Goal: Book appointment/travel/reservation

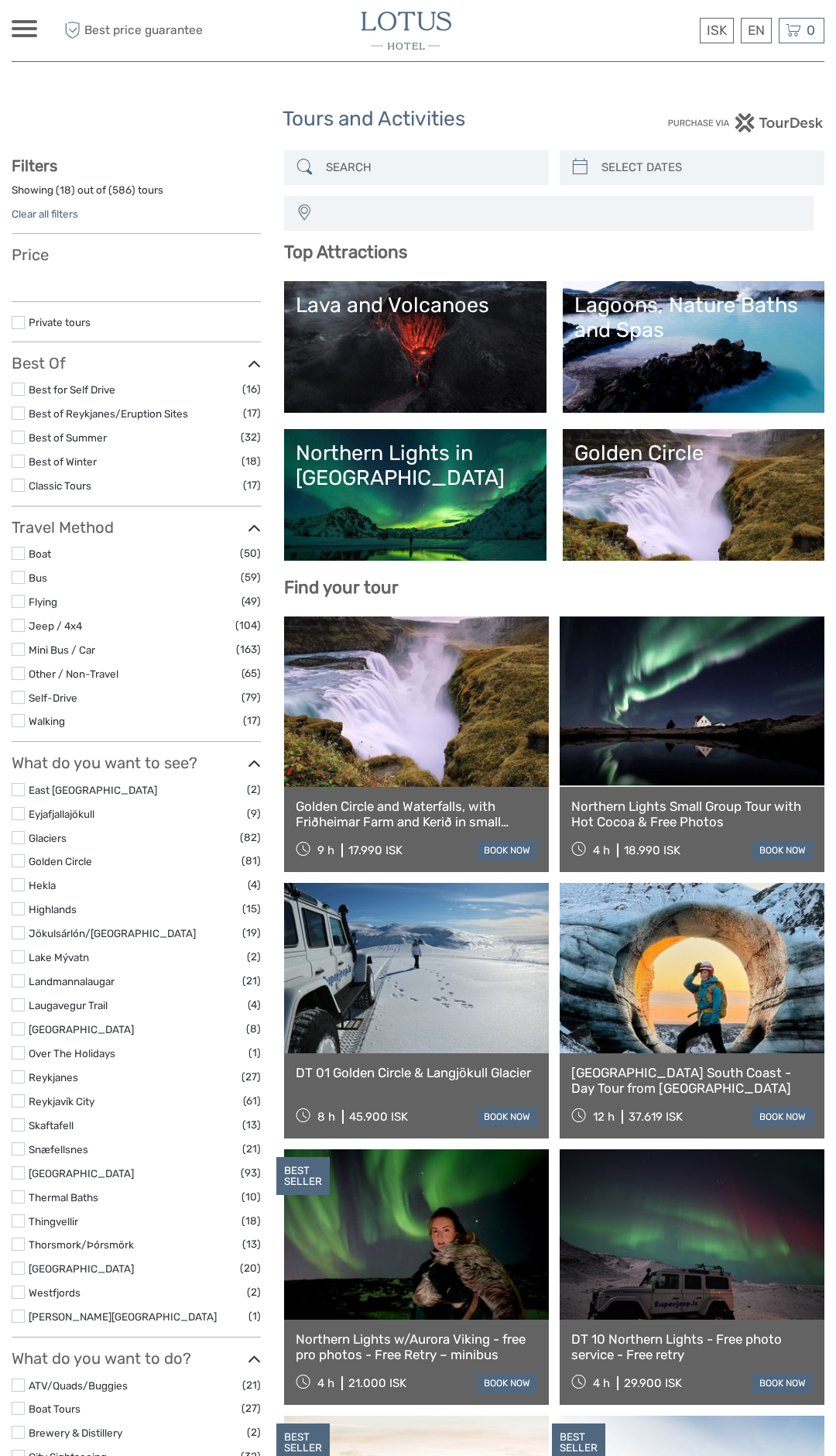
select select
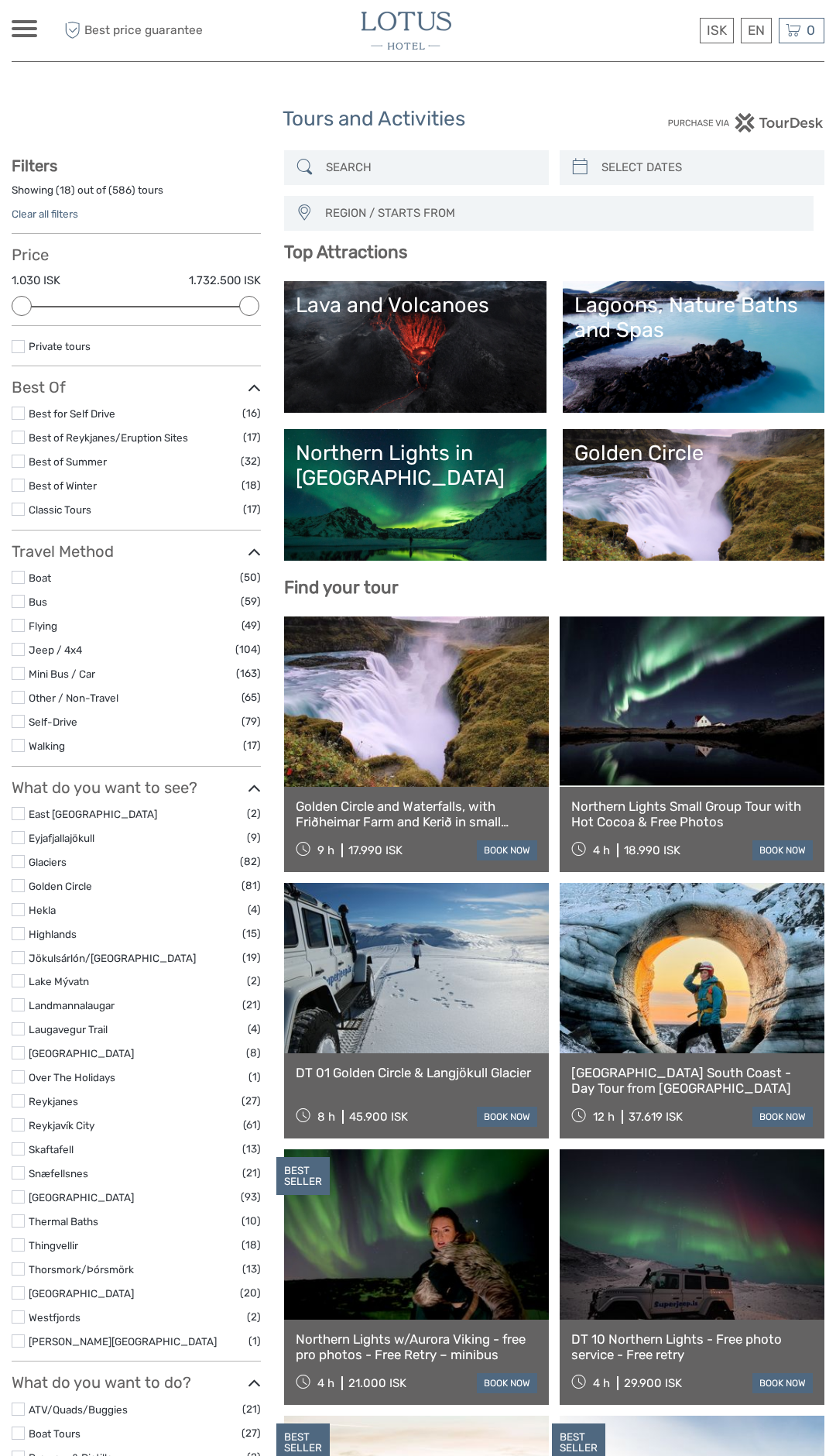
click at [639, 163] on input "search" at bounding box center [706, 167] width 221 height 27
type input "[DATE]"
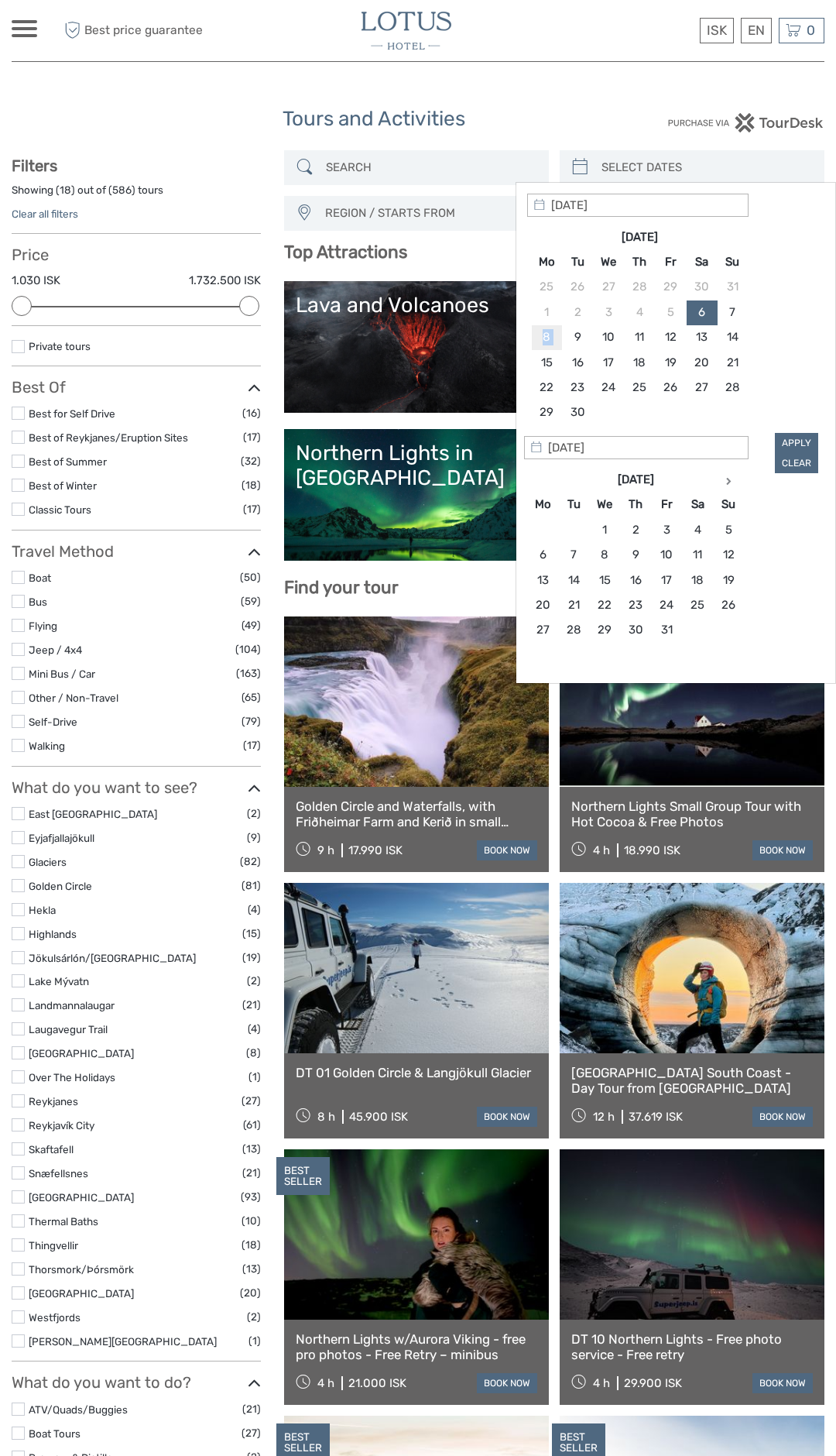
type input "[DATE]"
click at [809, 438] on div "Apply Clear" at bounding box center [676, 332] width 298 height 279
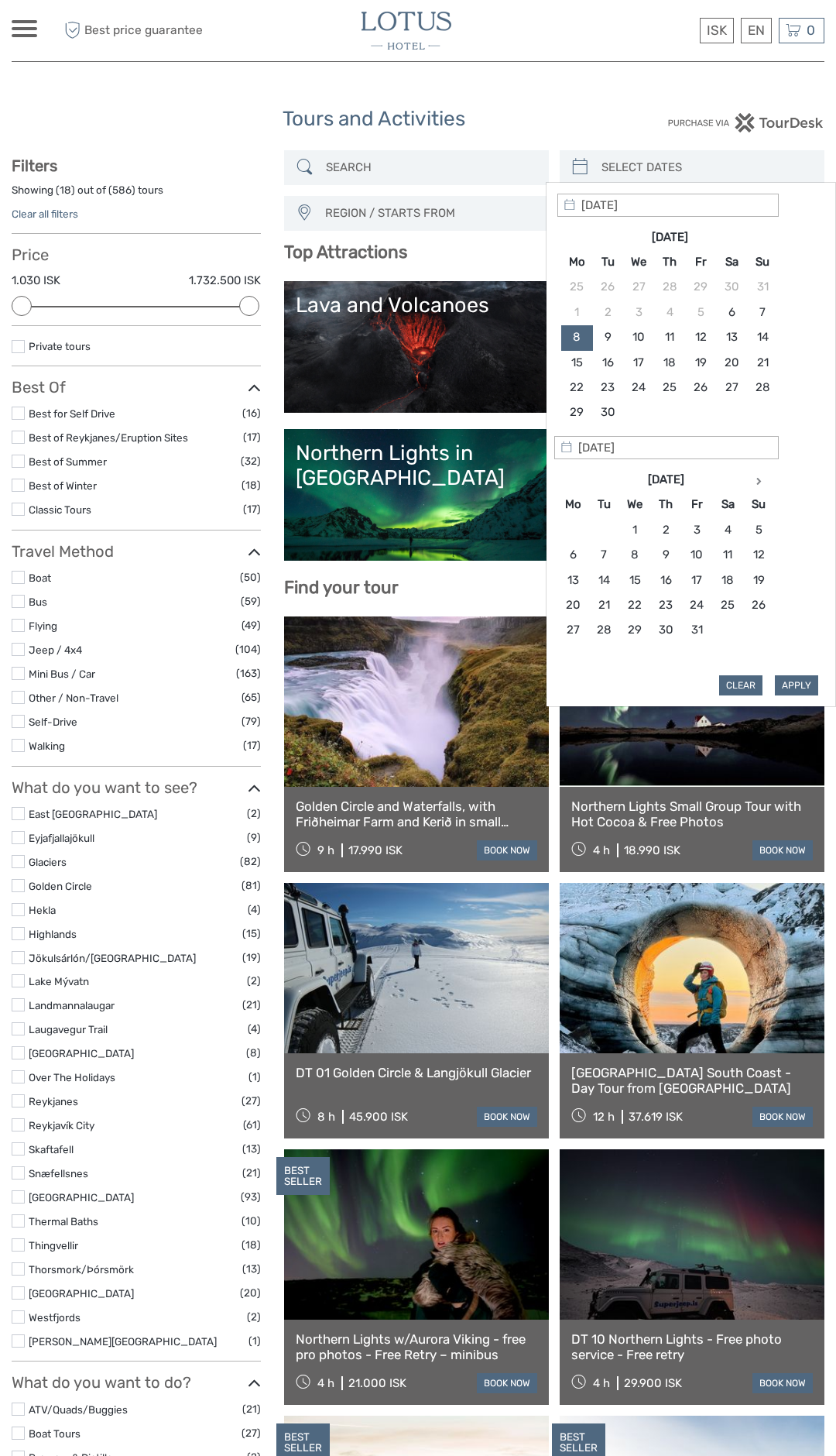
click at [804, 681] on button "Apply" at bounding box center [797, 685] width 43 height 20
type input "[DATE] - [DATE]"
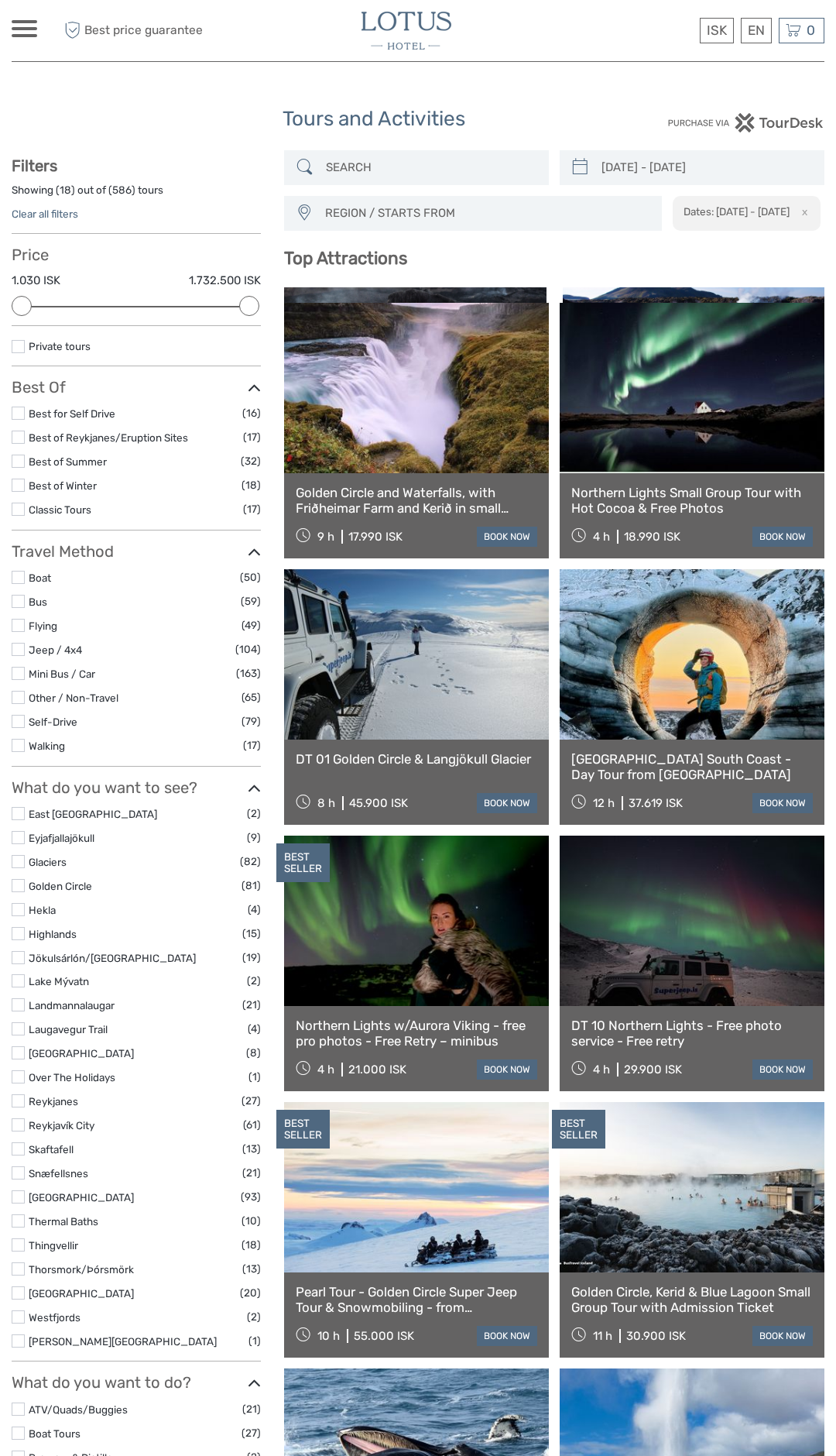
scroll to position [88, 0]
